Goal: Information Seeking & Learning: Learn about a topic

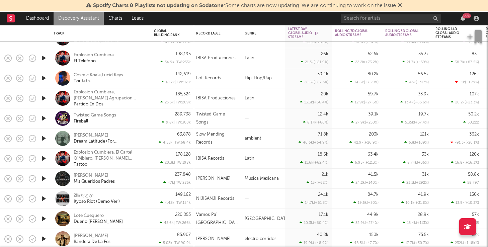
click at [41, 179] on icon "button" at bounding box center [43, 179] width 7 height 8
copy div "[PERSON_NAME]"
drag, startPoint x: 104, startPoint y: 174, endPoint x: 74, endPoint y: 176, distance: 30.2
click at [74, 176] on div "[PERSON_NAME] Mis Queridos Padres" at bounding box center [110, 179] width 72 height 12
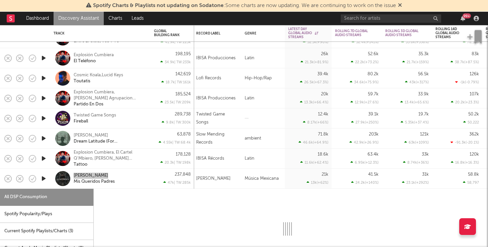
select select "6m"
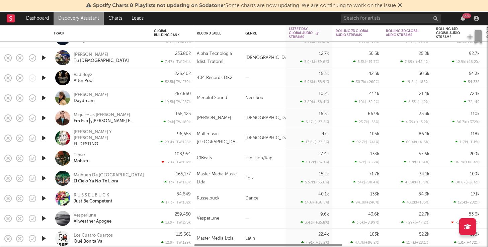
select select "6m"
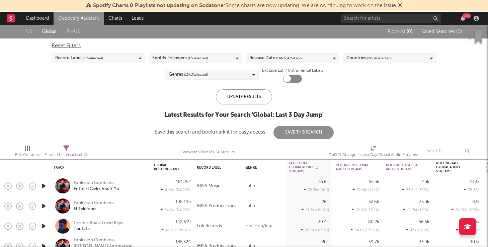
click at [69, 31] on link "Ex-US" at bounding box center [73, 32] width 13 height 8
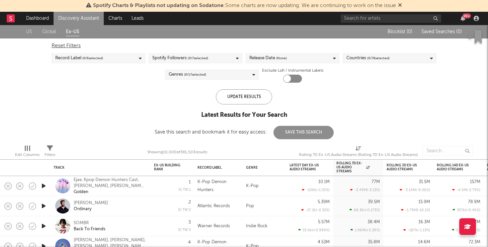
click at [71, 14] on link "Discovery Assistant" at bounding box center [79, 18] width 50 height 13
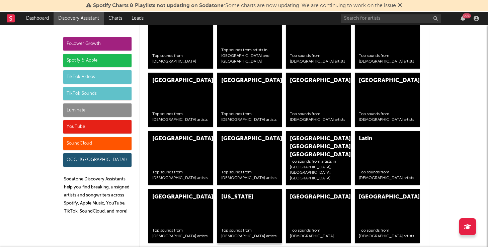
scroll to position [2674, 0]
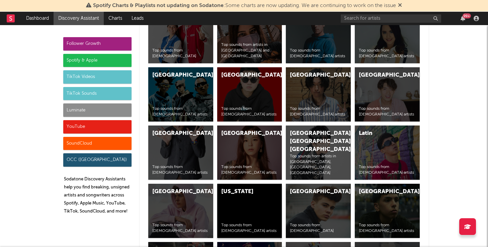
click at [247, 218] on div "[US_STATE] Top sounds from [DEMOGRAPHIC_DATA] artists" at bounding box center [249, 211] width 65 height 54
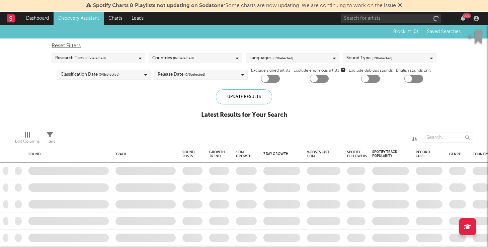
checkbox input "true"
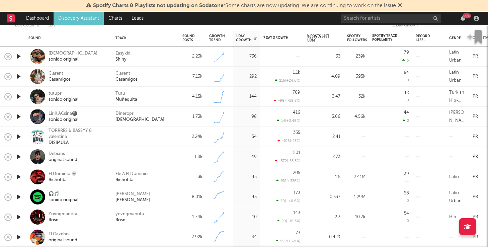
click at [20, 94] on icon "button" at bounding box center [18, 96] width 7 height 8
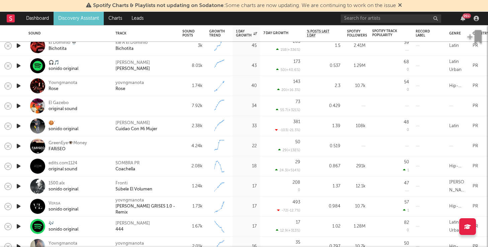
click at [18, 164] on icon "button" at bounding box center [18, 166] width 7 height 8
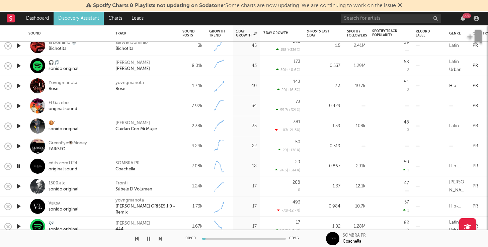
click at [19, 143] on icon "button" at bounding box center [18, 146] width 7 height 8
click at [54, 141] on div "GreenEye👁️Money" at bounding box center [68, 143] width 39 height 6
click at [16, 143] on icon "button" at bounding box center [18, 146] width 6 height 8
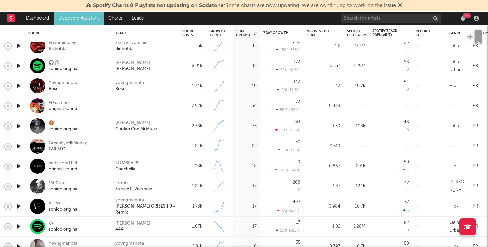
click at [17, 188] on icon "button" at bounding box center [18, 186] width 7 height 8
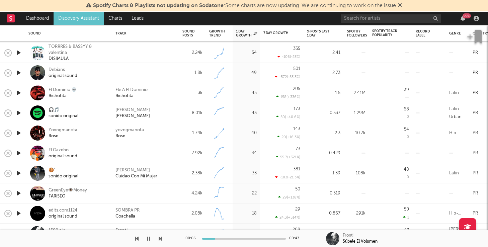
click at [20, 90] on icon "button" at bounding box center [18, 93] width 7 height 8
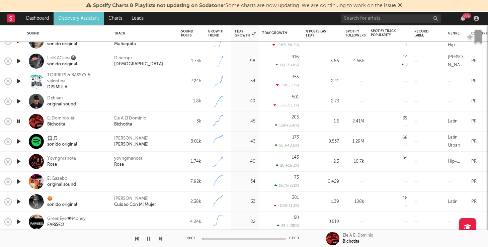
click at [20, 98] on icon "button" at bounding box center [18, 101] width 7 height 8
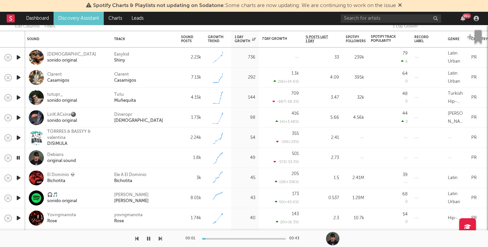
click at [19, 136] on icon "button" at bounding box center [18, 138] width 7 height 8
